Goal: Task Accomplishment & Management: Use online tool/utility

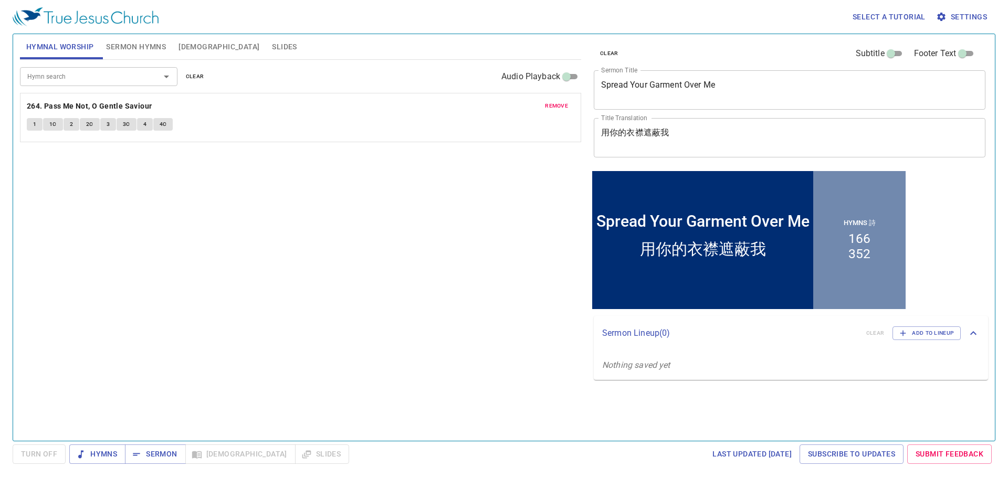
click at [266, 48] on button "Slides" at bounding box center [284, 46] width 37 height 25
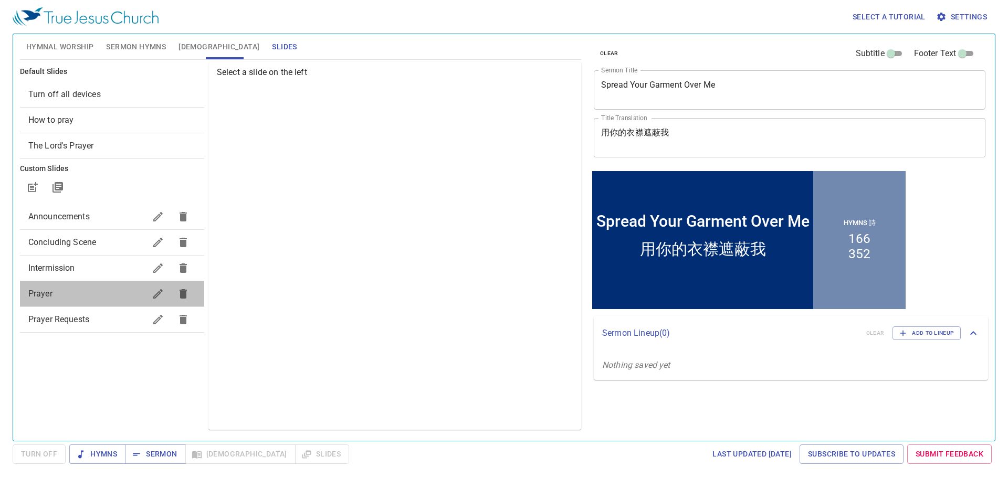
click at [73, 289] on span "Prayer" at bounding box center [86, 294] width 117 height 13
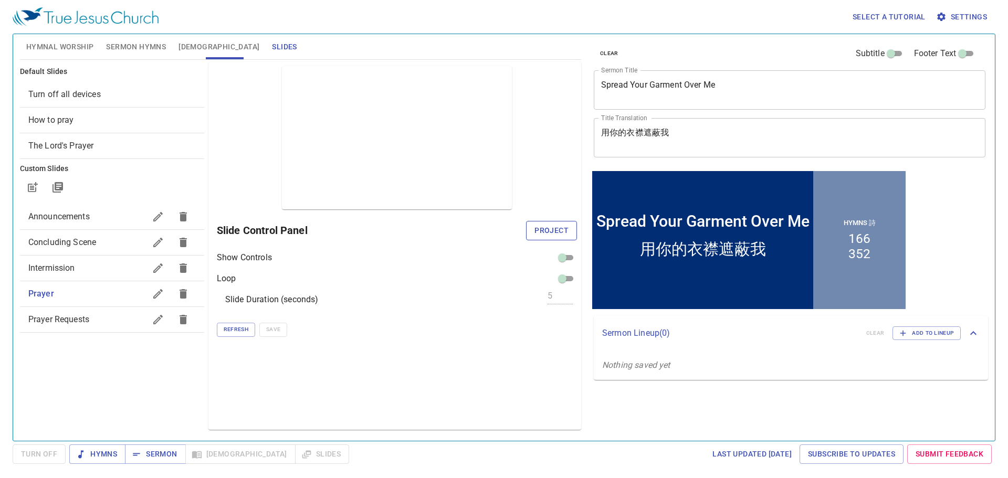
click at [541, 231] on span "Project" at bounding box center [551, 230] width 34 height 13
click at [588, 413] on div "clear Subtitle Footer Text Sermon Title Spread Your Garment Over Me x Sermon Ti…" at bounding box center [788, 233] width 407 height 407
click at [758, 425] on div "clear Subtitle Footer Text Sermon Title Spread Your Garment Over Me x Sermon Ti…" at bounding box center [788, 233] width 407 height 407
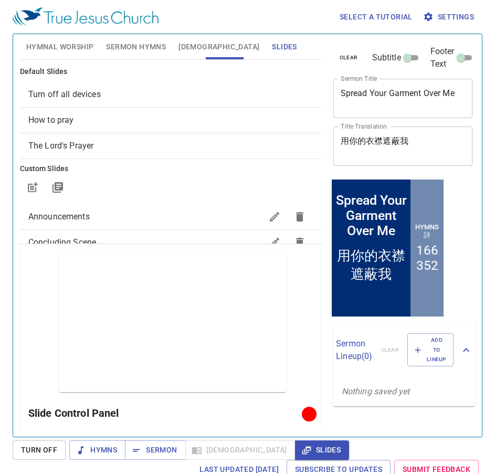
click at [66, 48] on span "Hymnal Worship" at bounding box center [60, 46] width 68 height 13
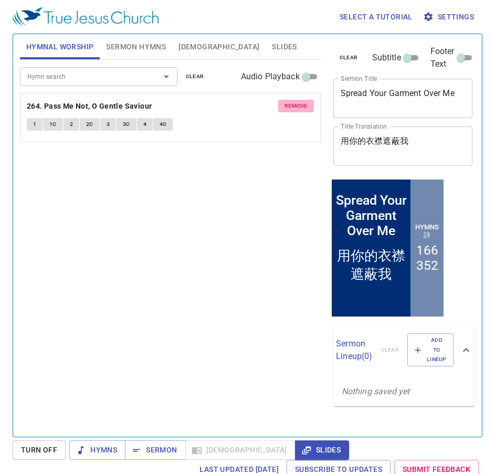
click at [306, 111] on button "remove" at bounding box center [296, 106] width 36 height 13
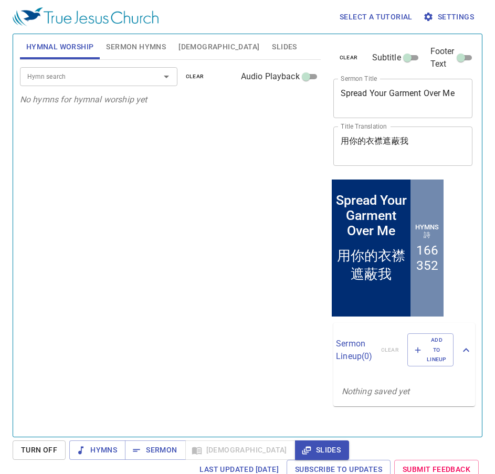
click at [111, 70] on div "Hymn search" at bounding box center [98, 76] width 157 height 18
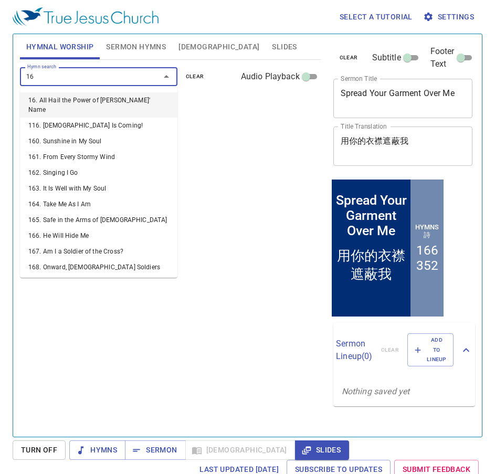
type input "169"
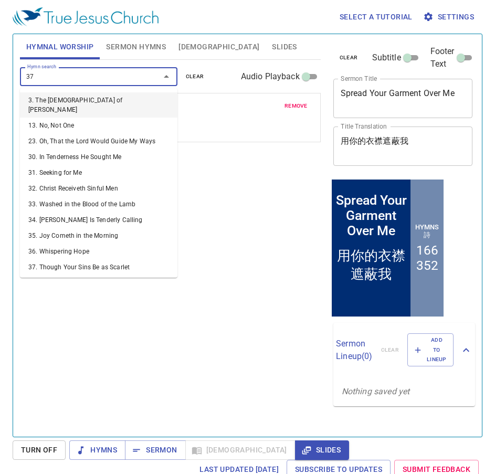
type input "374"
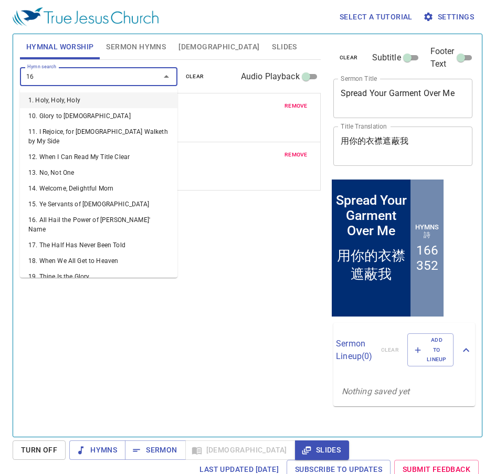
type input "168"
type input "114"
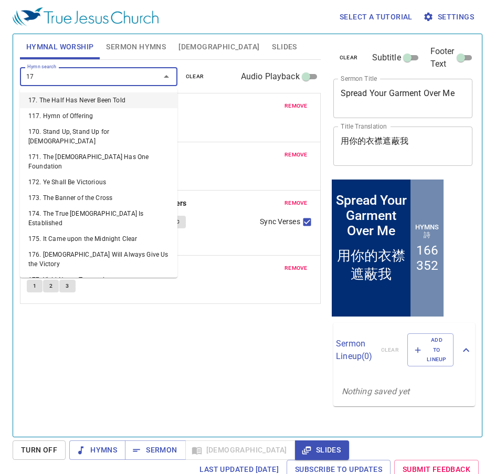
type input "173"
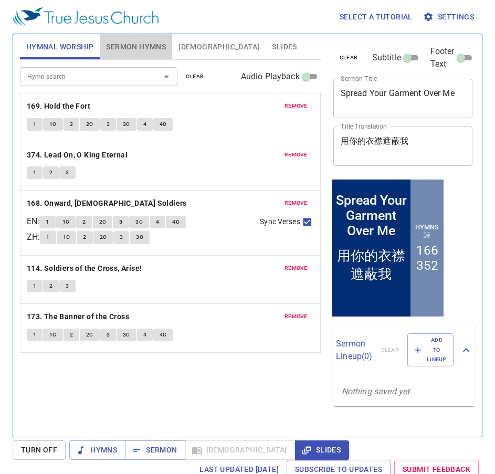
click at [152, 54] on button "Sermon Hymns" at bounding box center [136, 46] width 72 height 25
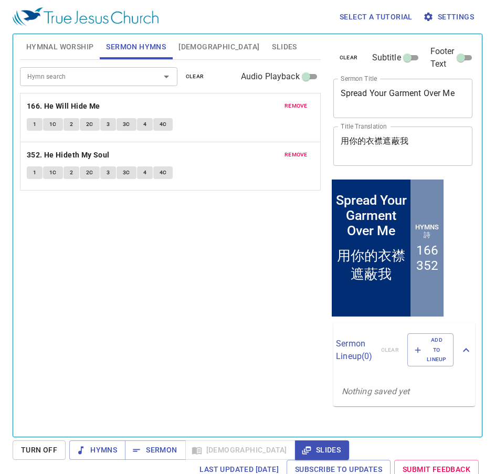
click at [308, 105] on button "remove" at bounding box center [296, 106] width 36 height 13
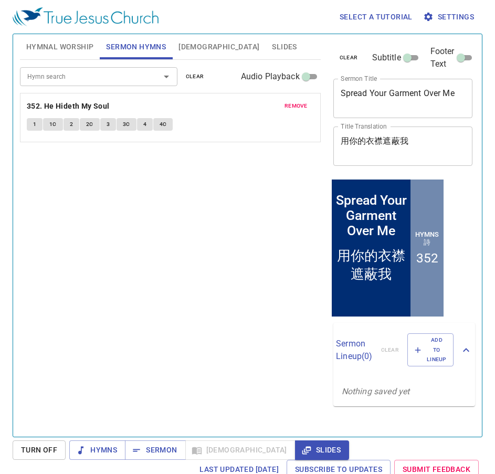
click at [308, 105] on button "remove" at bounding box center [296, 106] width 36 height 13
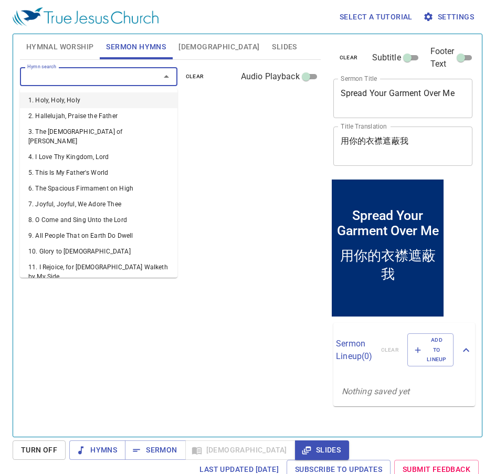
click at [89, 79] on input "Hymn search" at bounding box center [83, 76] width 120 height 12
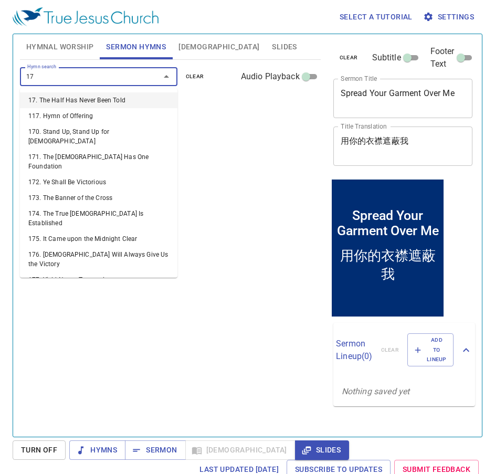
type input "172"
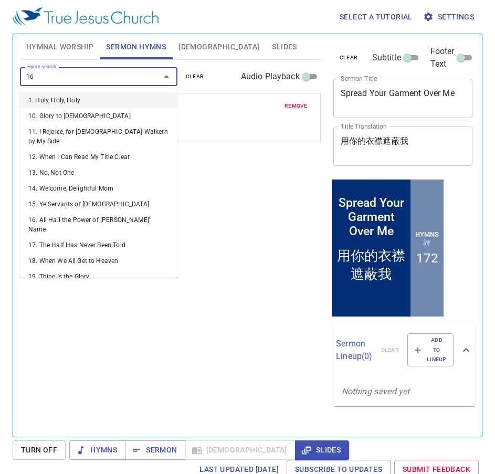
type input "168"
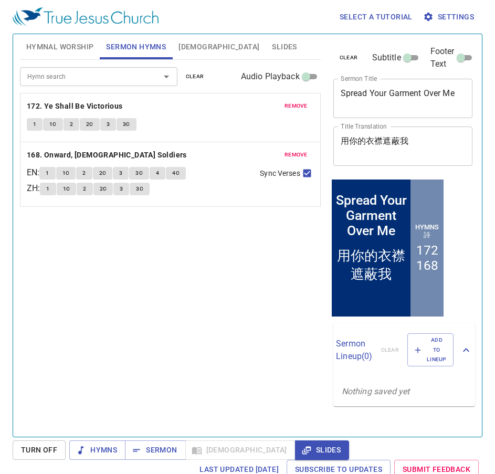
click at [420, 92] on textarea "Spread Your Garment Over Me" at bounding box center [403, 98] width 125 height 20
paste textarea "The 5th Trumpet (1)"
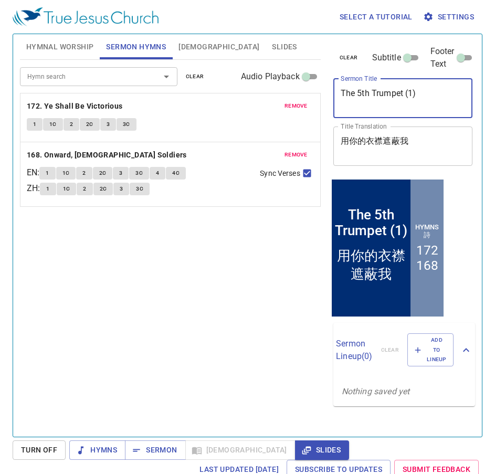
type textarea "The 5th Trumpet (1)"
click at [420, 154] on textarea "用你的衣襟遮蔽我" at bounding box center [403, 146] width 125 height 20
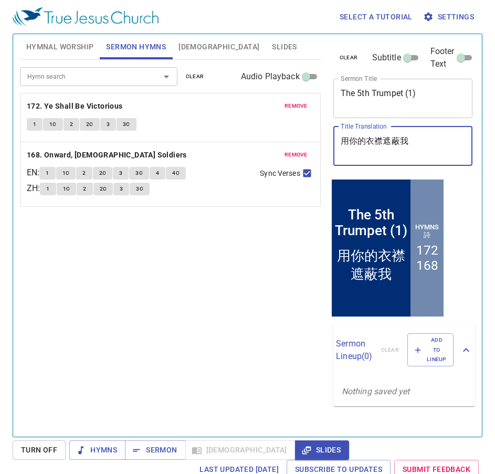
paste textarea "五號 (1)"
type textarea "第五號 (1)"
click at [238, 309] on div "Hymn search Hymn search clear Audio Playback remove 172. Ye Shall Be Victorious…" at bounding box center [170, 244] width 301 height 368
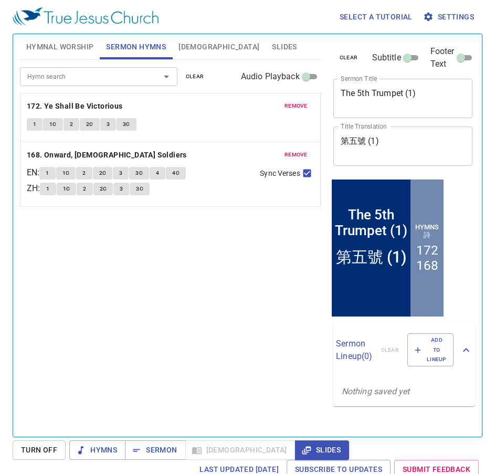
click at [191, 52] on span "[DEMOGRAPHIC_DATA]" at bounding box center [218, 46] width 81 height 13
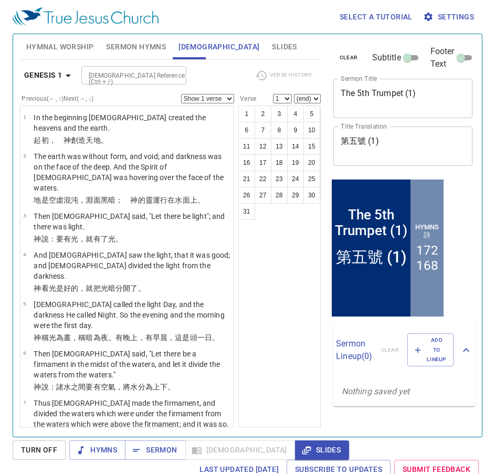
click at [272, 50] on span "Slides" at bounding box center [284, 46] width 25 height 13
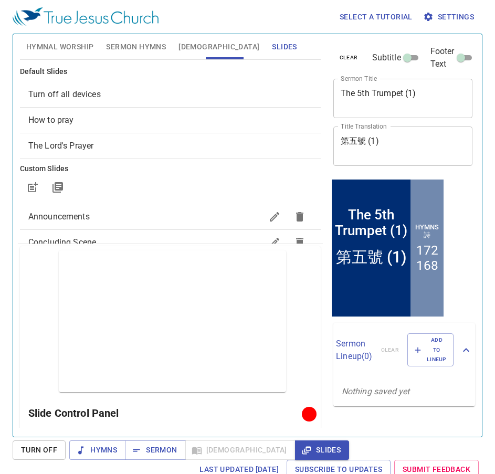
click at [149, 50] on span "Sermon Hymns" at bounding box center [136, 46] width 60 height 13
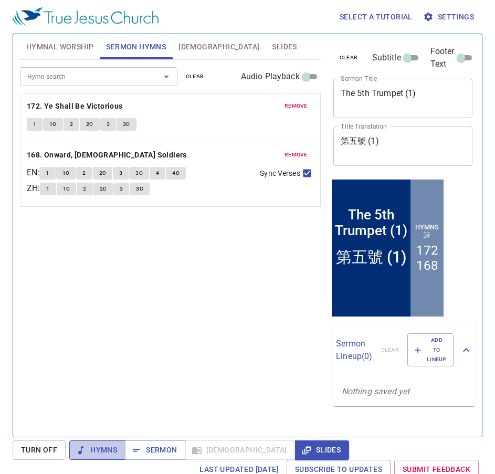
click at [87, 443] on span "Hymns" at bounding box center [97, 449] width 39 height 13
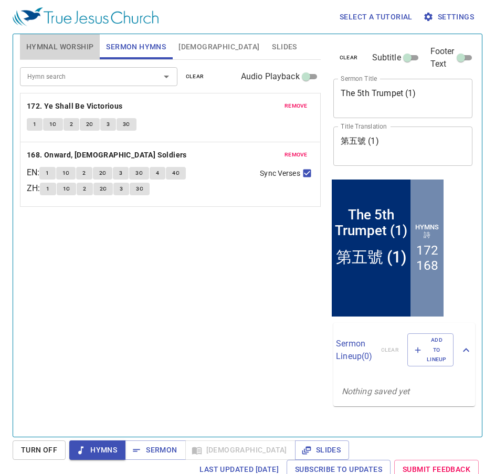
click at [55, 55] on button "Hymnal Worship" at bounding box center [60, 46] width 80 height 25
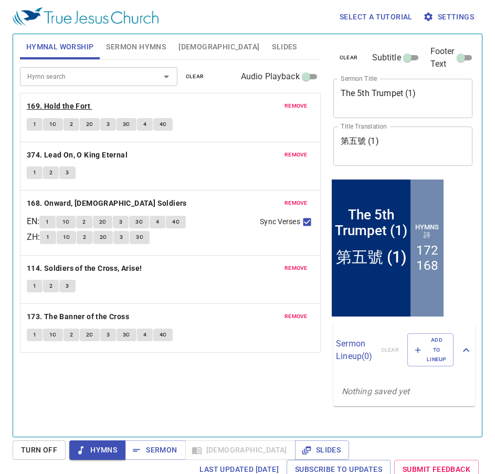
click at [60, 106] on b "169. Hold the Fort" at bounding box center [59, 106] width 64 height 13
click at [36, 127] on span "1" at bounding box center [34, 124] width 3 height 9
click at [255, 131] on div "1 1C 2 2C 3 3C 4 4C" at bounding box center [170, 125] width 287 height 15
click at [262, 379] on div "Hymn search Hymn search clear Audio Playback remove 169. Hold the Fort 1 1C 2 2…" at bounding box center [170, 244] width 301 height 368
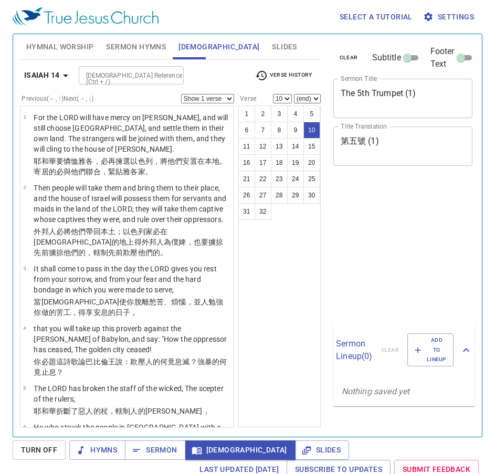
select select "10"
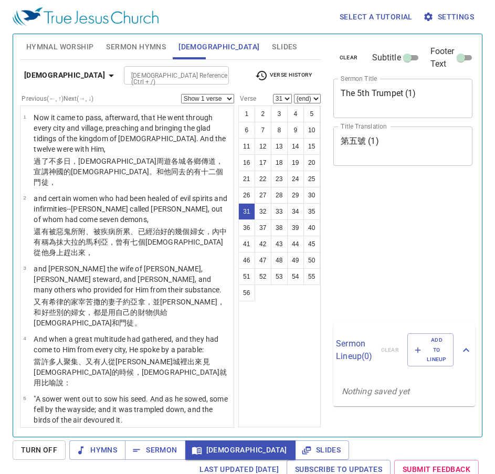
select select "31"
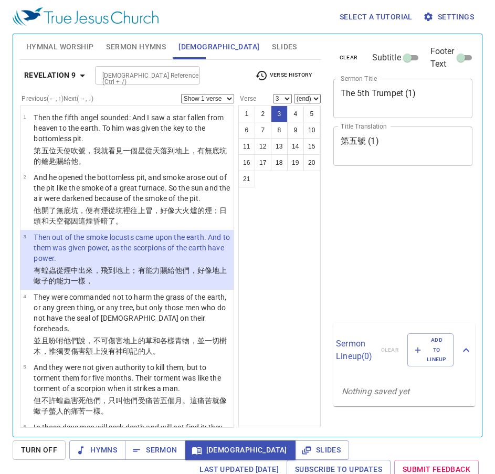
select select "3"
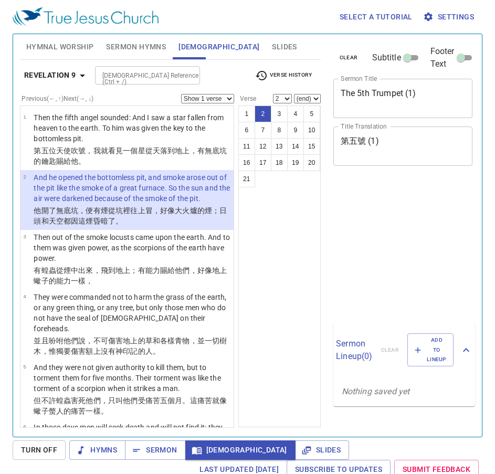
select select "2"
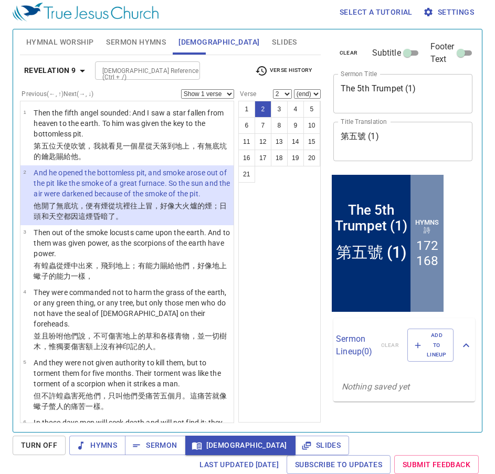
scroll to position [5, 0]
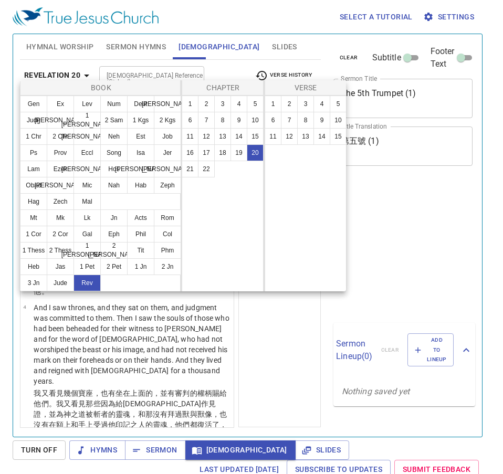
select select "2"
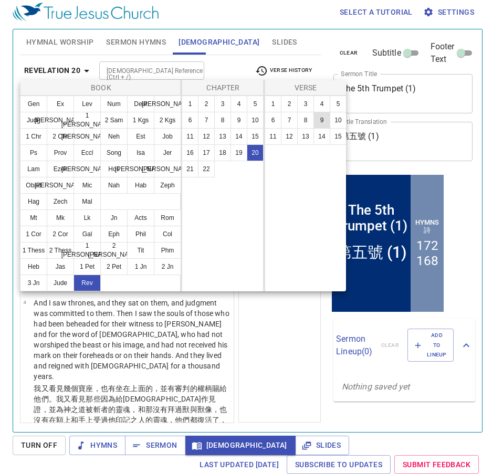
scroll to position [5, 0]
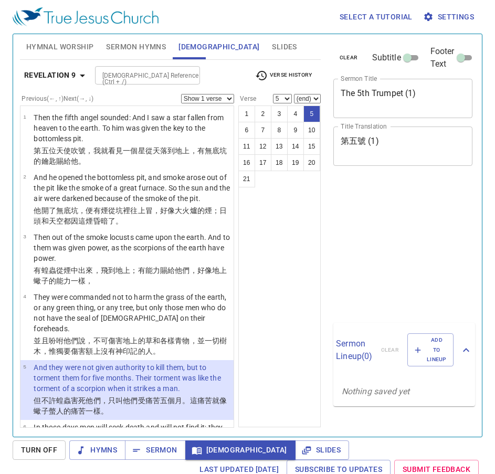
select select "5"
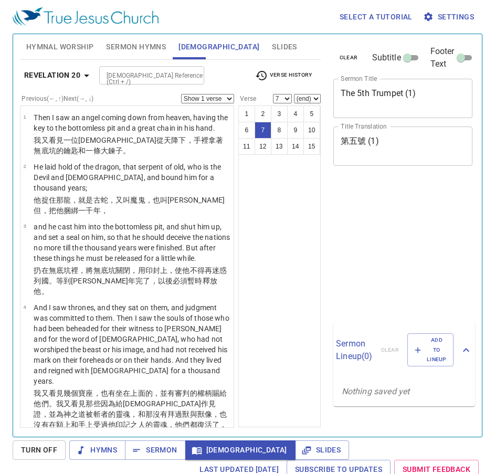
select select "7"
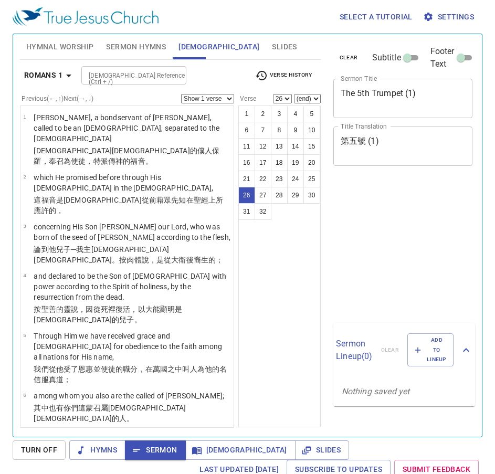
select select "26"
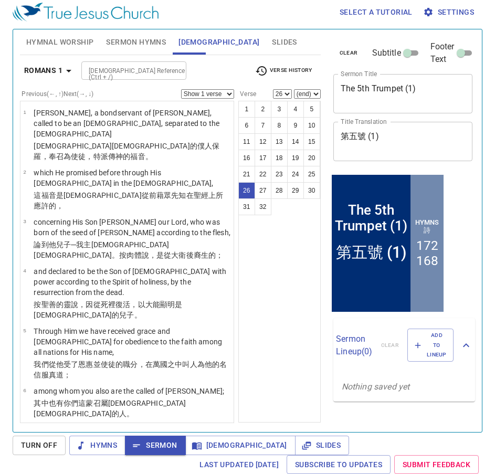
scroll to position [1169, 0]
